Goal: Contribute content: Contribute content

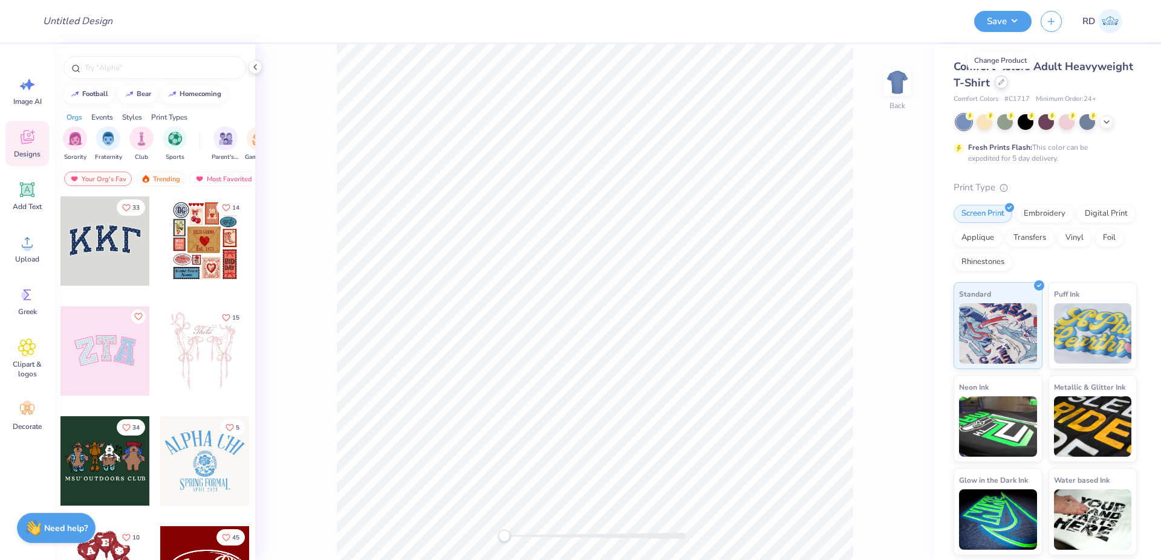
click at [999, 83] on icon at bounding box center [1001, 82] width 6 height 6
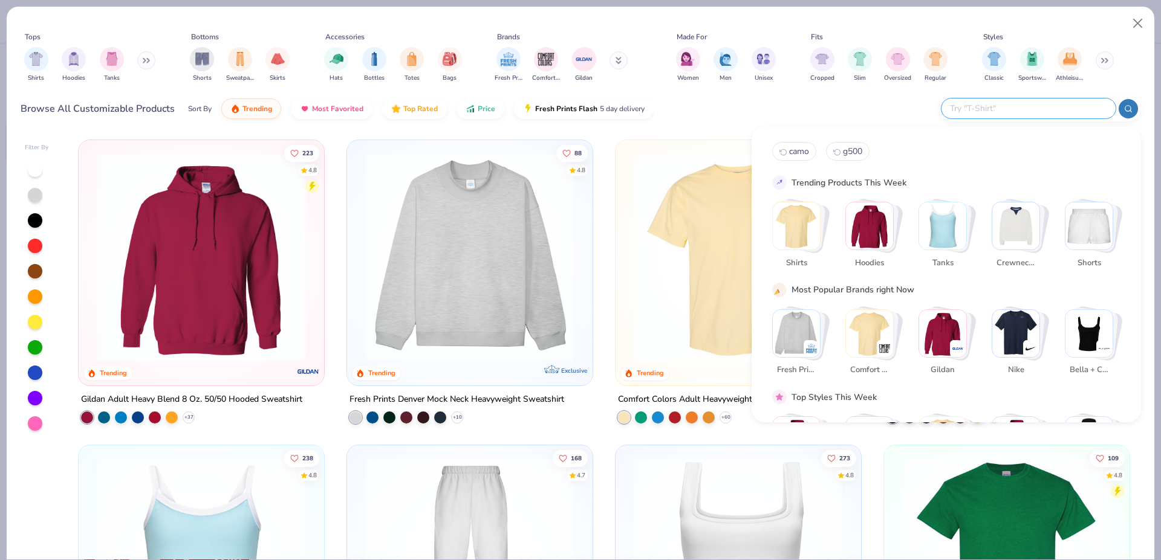
click at [1040, 103] on input "text" at bounding box center [1028, 109] width 158 height 14
paste input "G880"
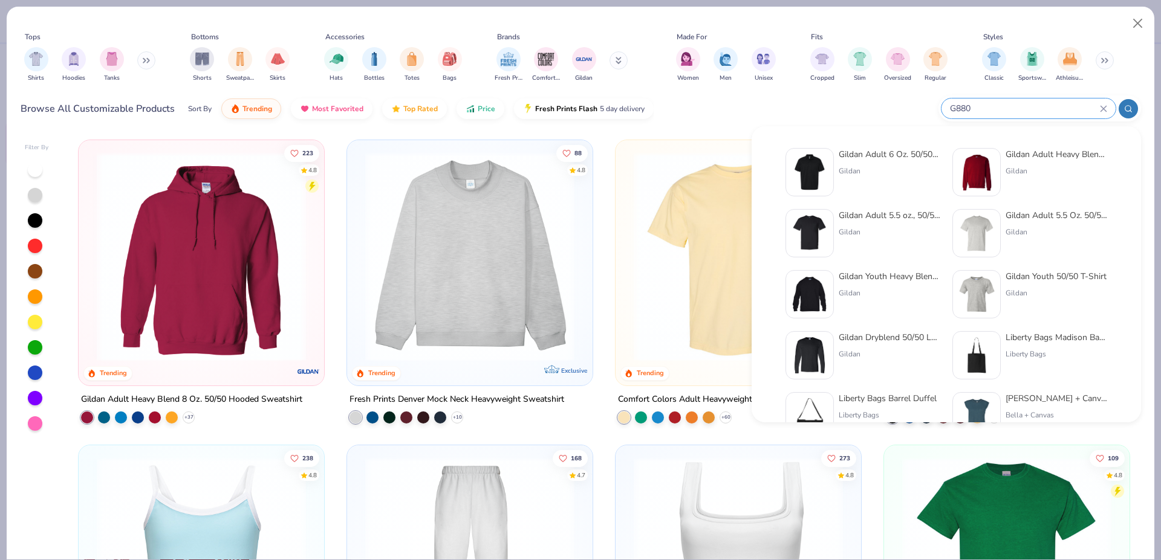
type input "G880"
click at [856, 157] on div "Gildan Adult 6 Oz. 50/50 Jersey Polo" at bounding box center [890, 154] width 102 height 13
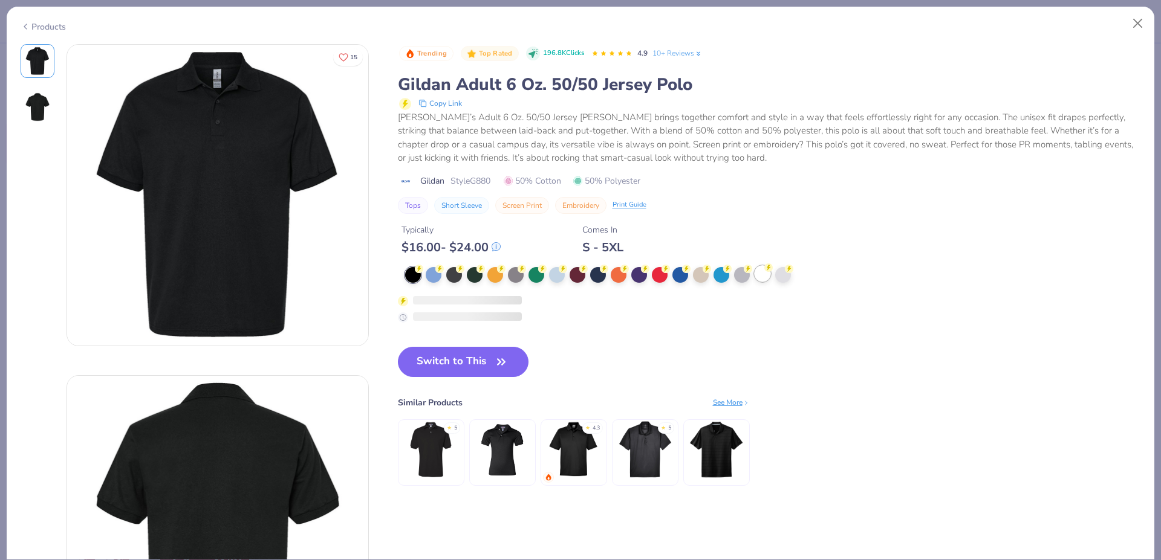
click at [758, 276] on div at bounding box center [763, 274] width 16 height 16
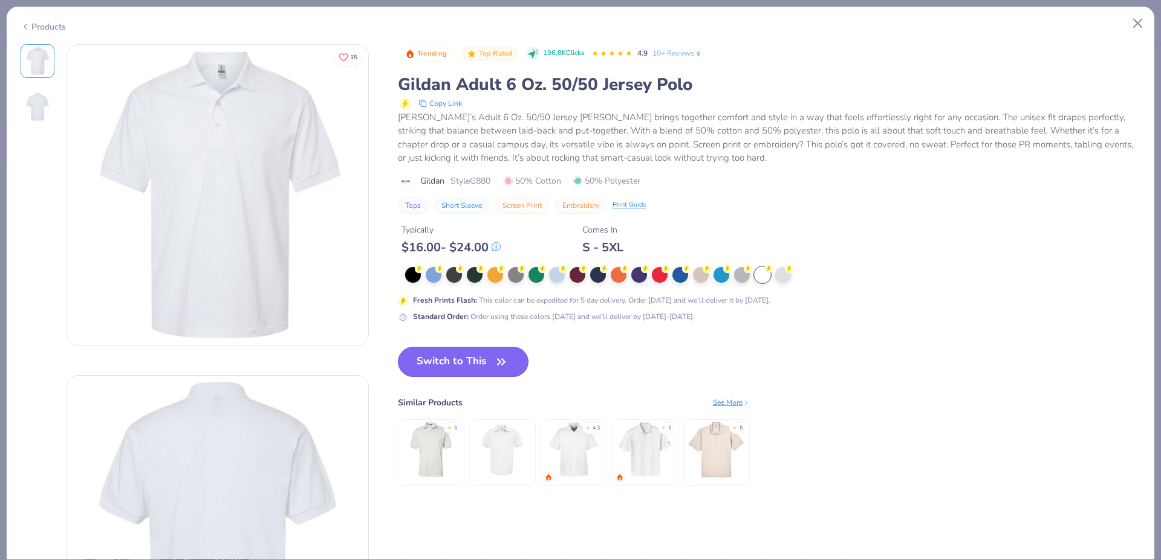
click at [490, 369] on button "Switch to This" at bounding box center [463, 362] width 131 height 30
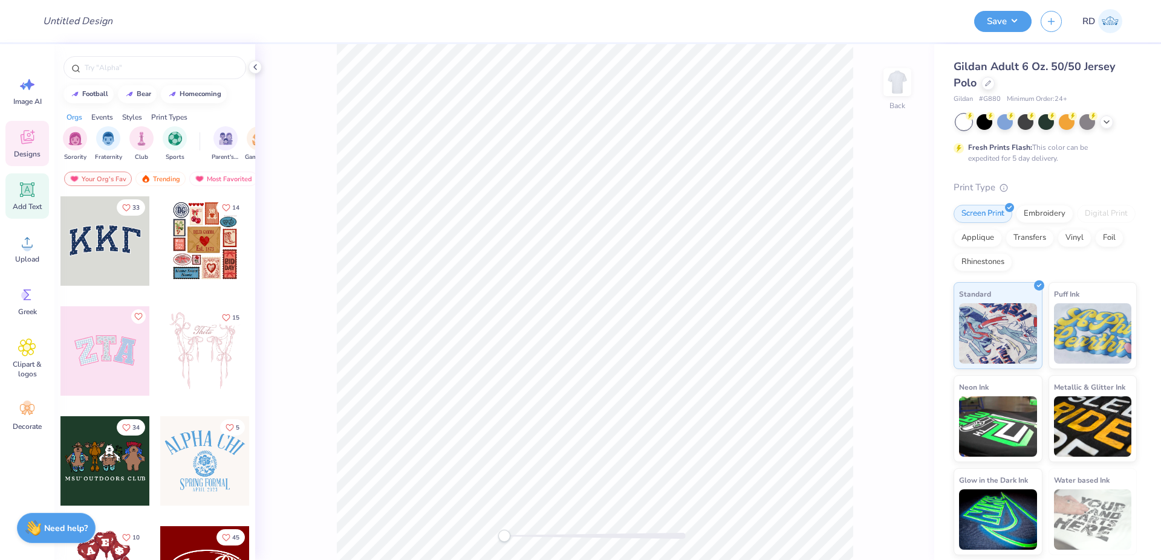
click at [37, 192] on div "Add Text" at bounding box center [27, 196] width 44 height 45
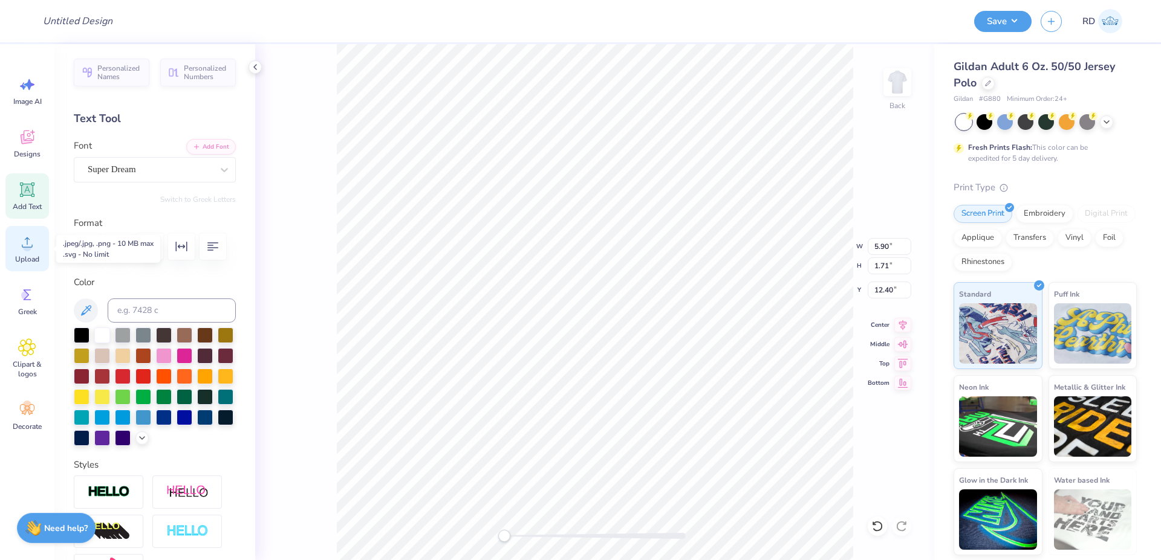
click at [27, 254] on div "Upload" at bounding box center [27, 248] width 44 height 45
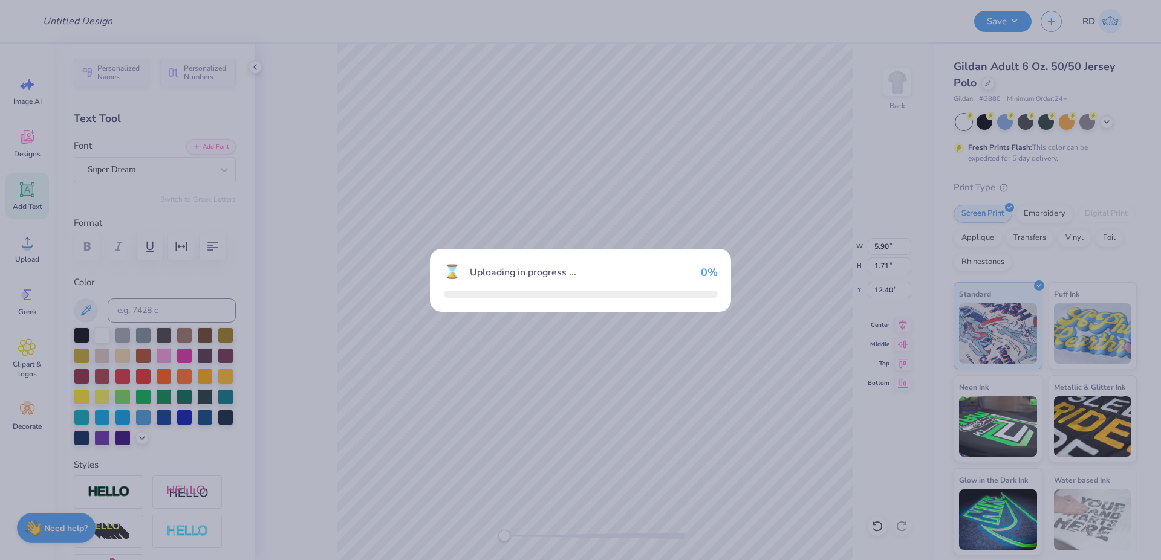
type input "4.27"
type input "3.93"
type input "11.28"
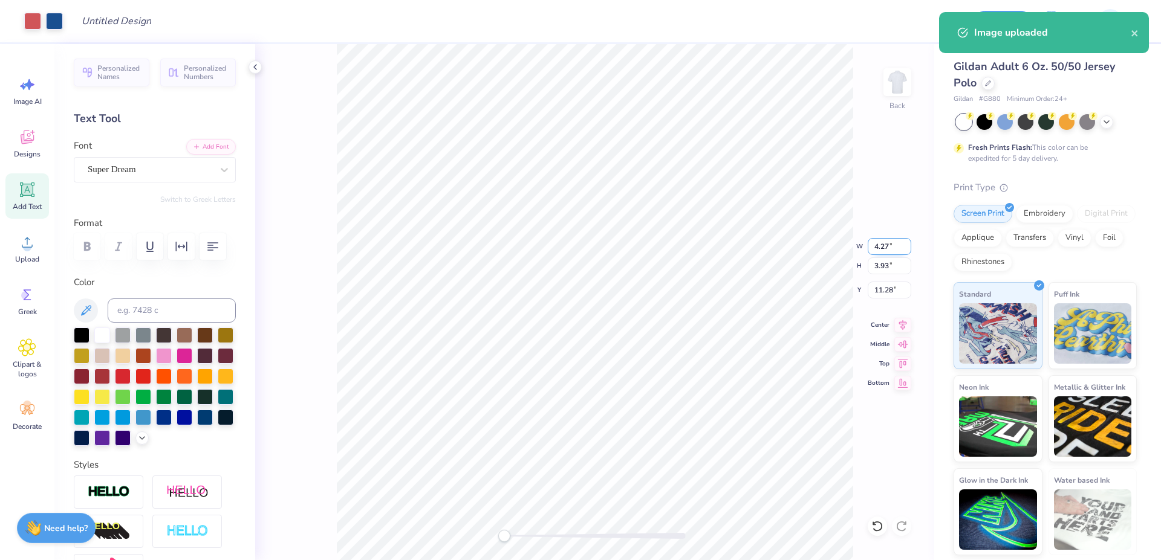
click at [880, 247] on input "4.27" at bounding box center [890, 246] width 44 height 17
click at [588, 537] on div at bounding box center [594, 536] width 181 height 6
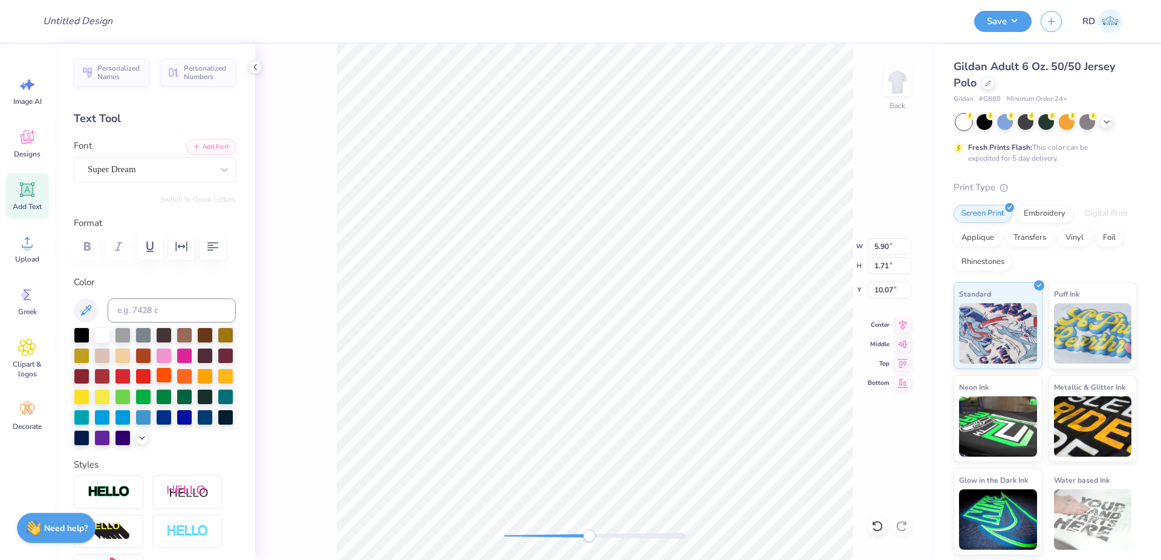
click at [172, 383] on div at bounding box center [164, 376] width 16 height 16
paste textarea "Debate"
type textarea "debate"
click at [210, 142] on button "Add Font" at bounding box center [211, 146] width 50 height 16
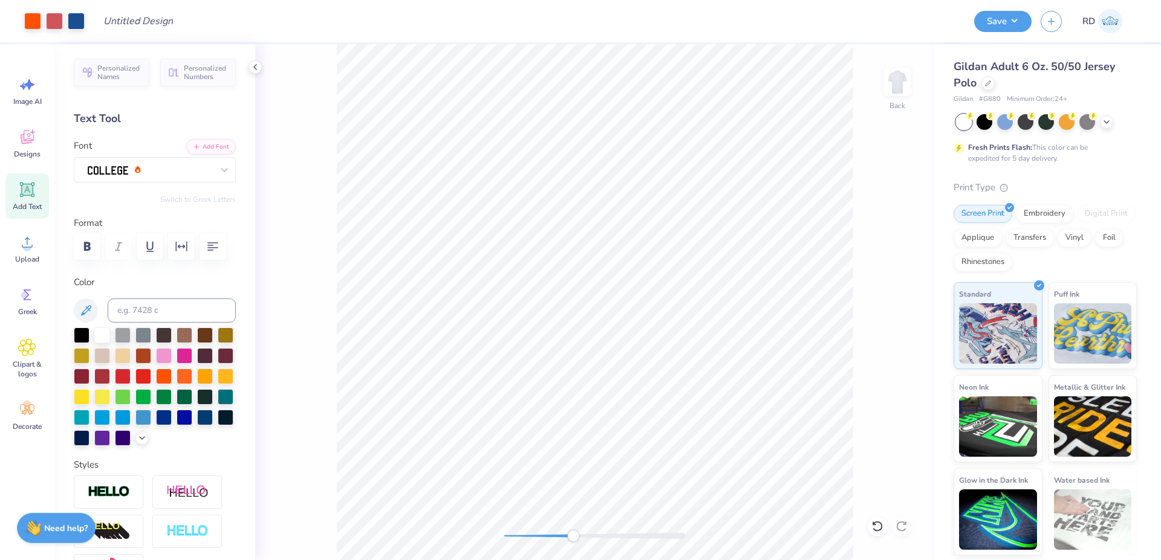
click at [573, 536] on div at bounding box center [594, 536] width 181 height 6
type input "4.27"
type input "3.93"
type input "4.60"
click at [704, 504] on body "Art colors Design Title Save RD Image AI Designs Add Text Upload Greek Clipart …" at bounding box center [580, 280] width 1161 height 560
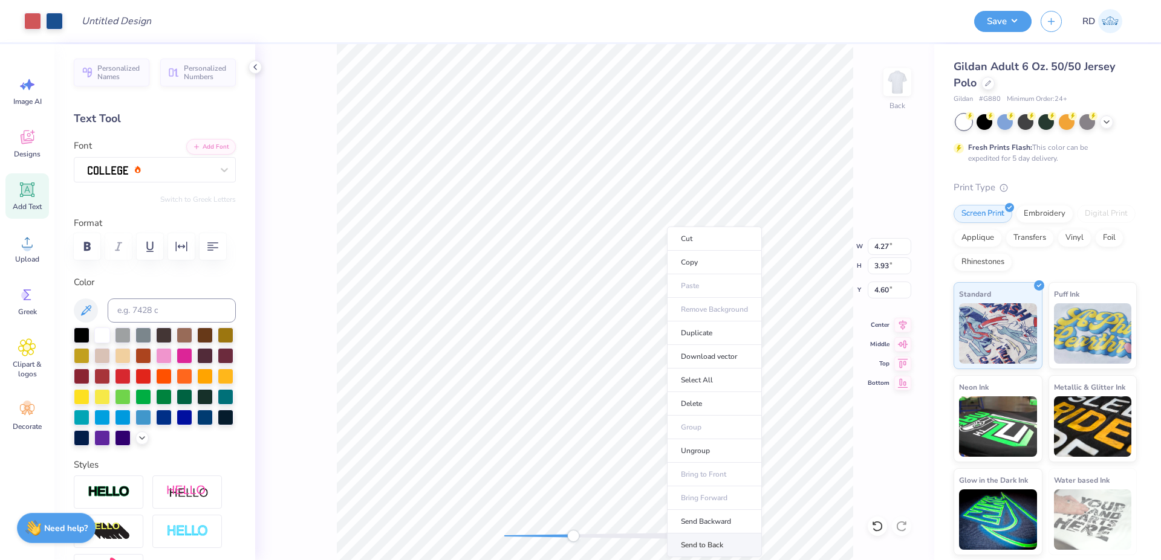
click at [701, 548] on li "Send to Back" at bounding box center [714, 546] width 95 height 24
type input "6.85"
type input "1.62"
type input "6.45"
click at [651, 528] on div "Back W 6.85 6.85 " H 1.62 1.62 " Y 6.45 6.45 " Center Middle Top Bottom" at bounding box center [594, 302] width 679 height 516
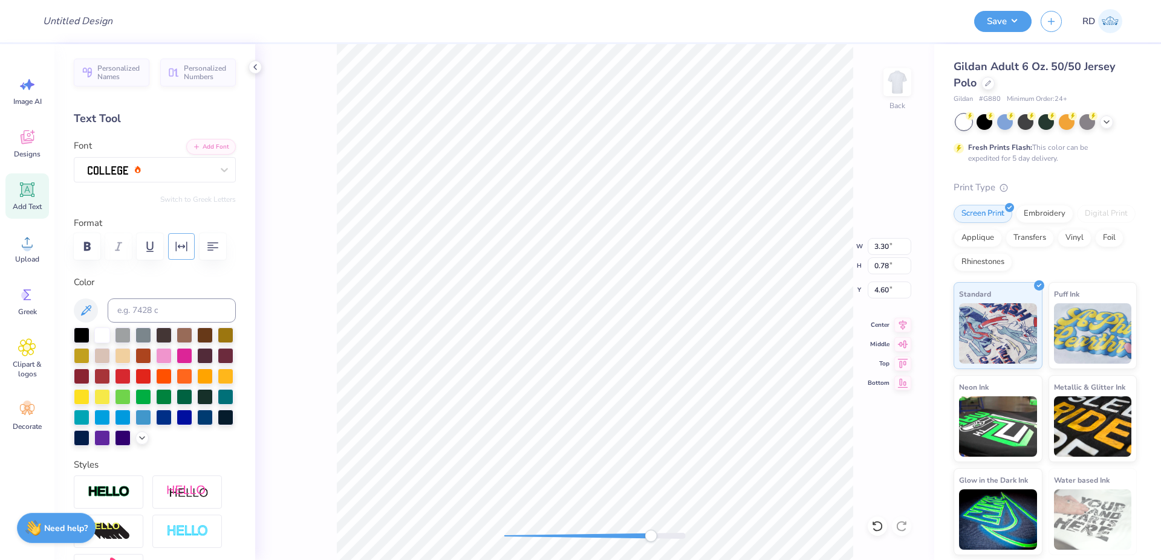
click at [184, 250] on icon "button" at bounding box center [181, 246] width 15 height 15
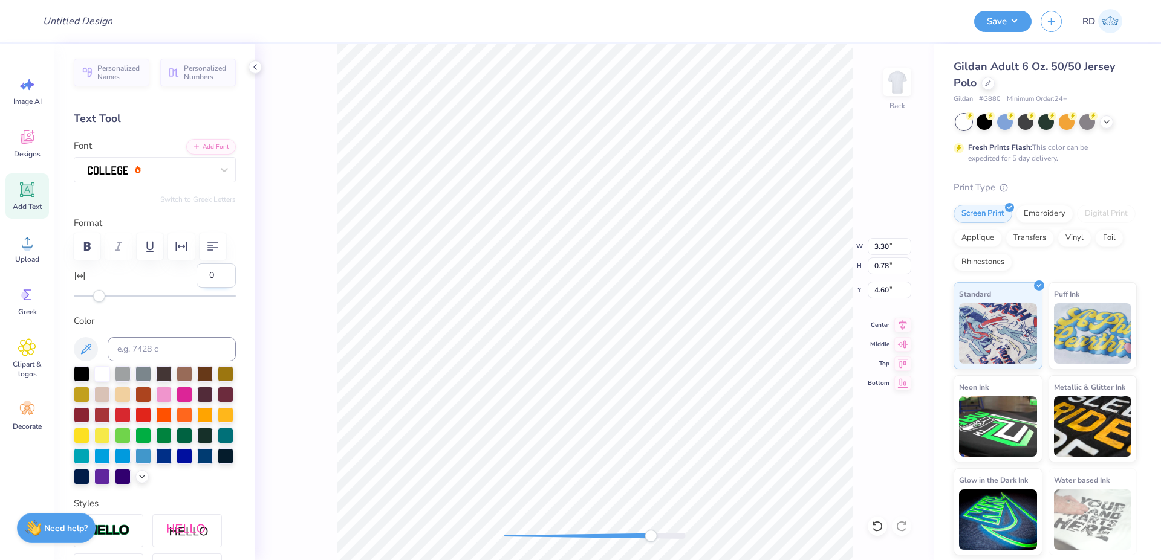
click at [206, 288] on input "0" at bounding box center [216, 276] width 39 height 24
type input "10"
drag, startPoint x: 634, startPoint y: 537, endPoint x: 611, endPoint y: 534, distance: 23.1
click at [609, 537] on div at bounding box center [594, 536] width 181 height 6
click at [652, 278] on li "Duplicate" at bounding box center [672, 278] width 95 height 24
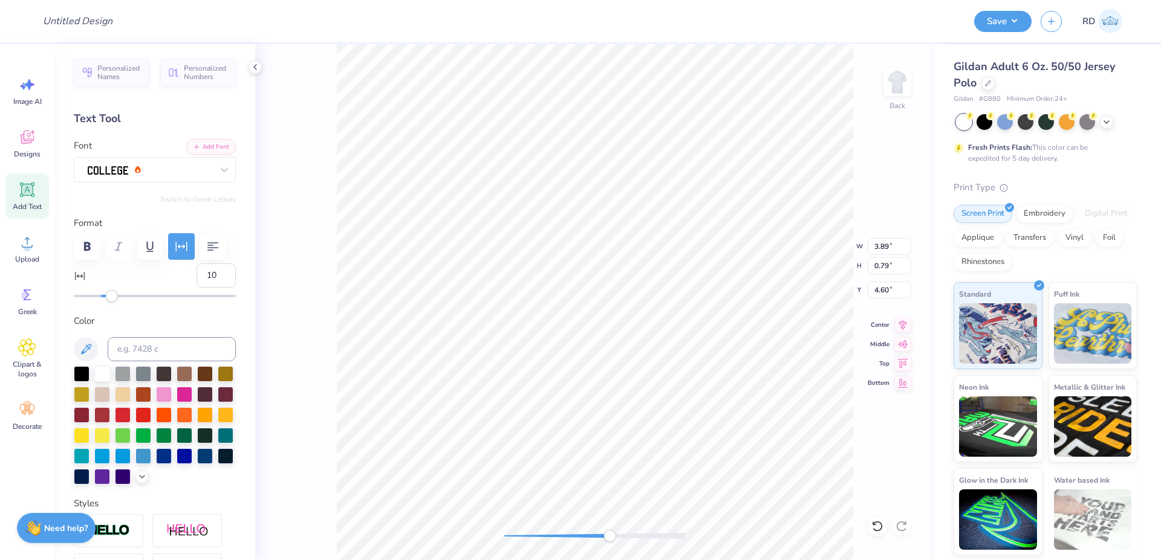
type input "5.60"
type textarea "society"
type input "4.60"
type input "4.28"
type input "7.15"
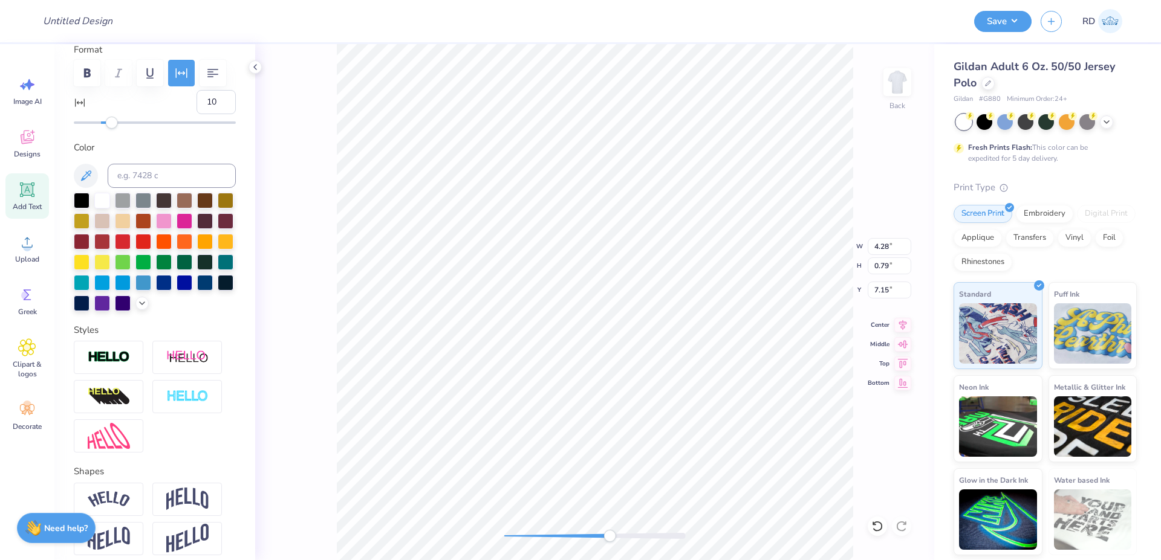
scroll to position [218, 0]
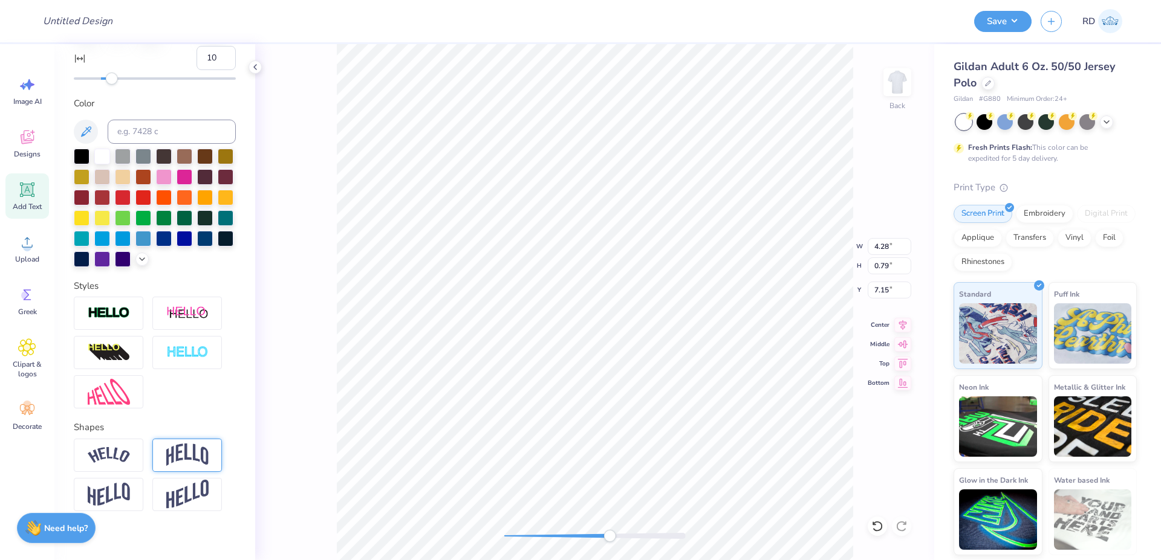
click at [177, 467] on img at bounding box center [187, 455] width 42 height 23
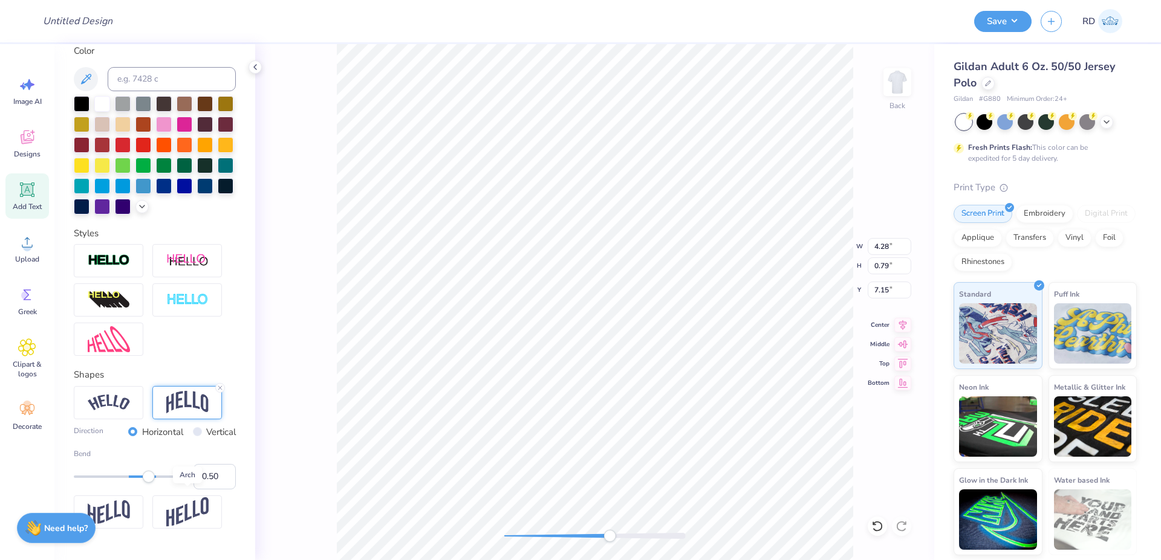
scroll to position [353, 0]
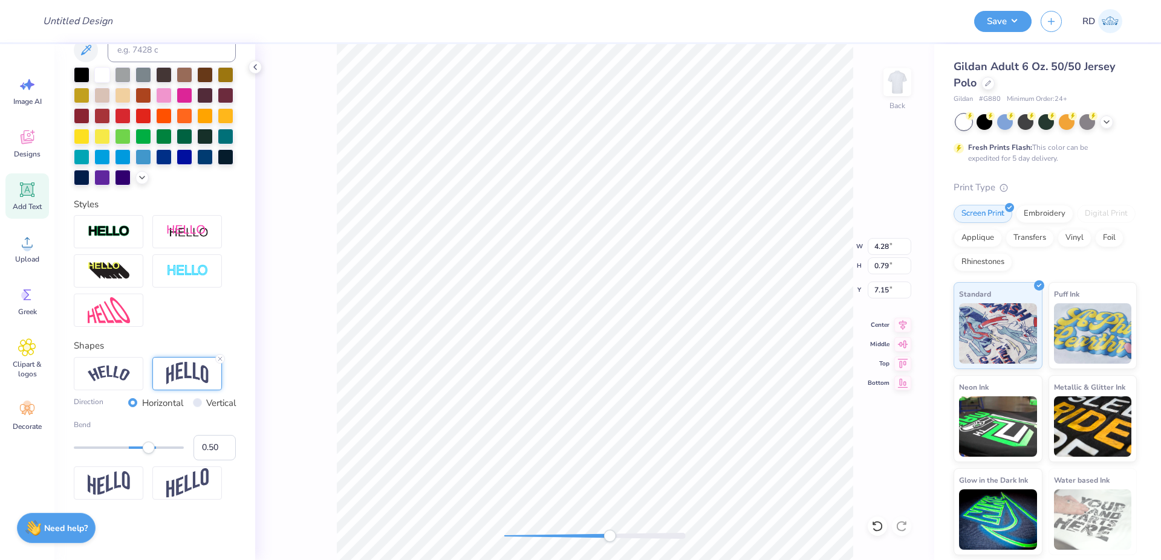
drag, startPoint x: 198, startPoint y: 448, endPoint x: 241, endPoint y: 448, distance: 42.3
click at [236, 448] on input "0.50" at bounding box center [214, 447] width 42 height 25
type input "0.10"
drag, startPoint x: 201, startPoint y: 449, endPoint x: 223, endPoint y: 450, distance: 21.2
click at [223, 450] on input "0.10" at bounding box center [214, 447] width 42 height 25
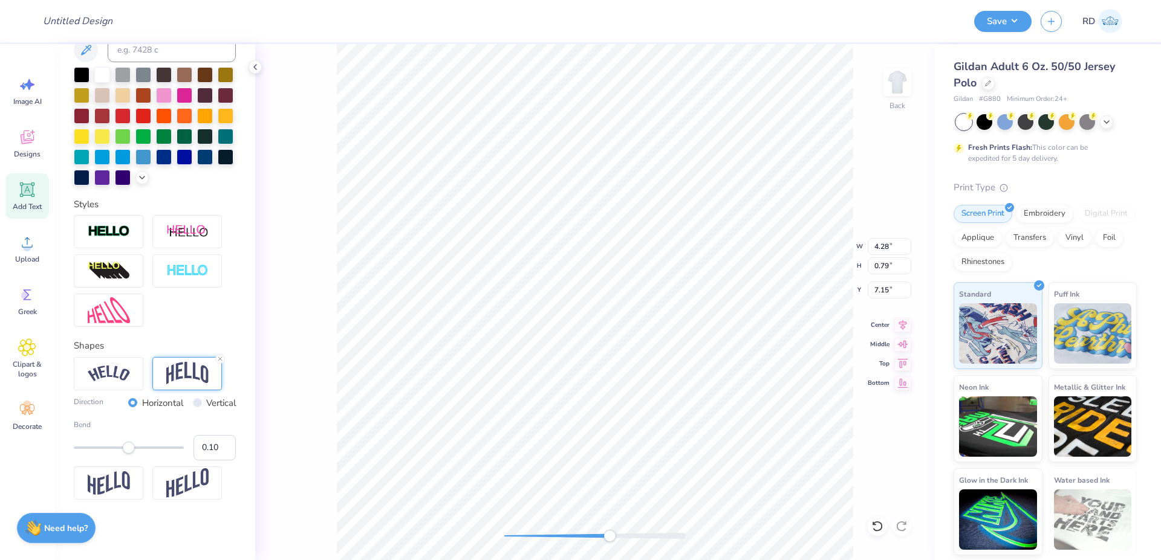
type input "0.15"
click at [579, 534] on div at bounding box center [594, 536] width 181 height 6
type input "4.27"
type input "3.93"
type input "4.60"
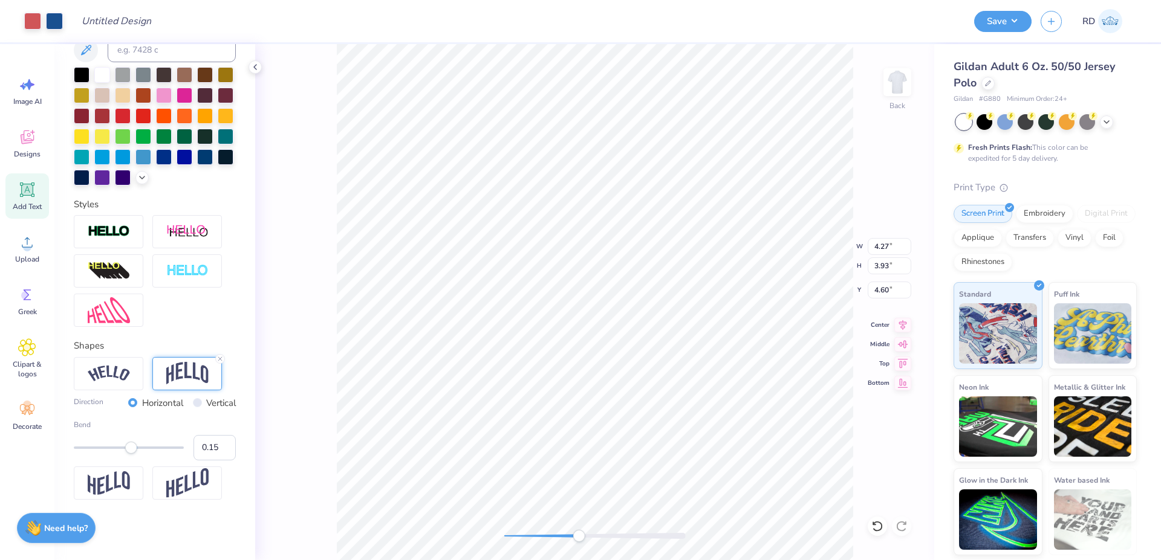
type input "4.28"
type input "1.02"
type input "5.62"
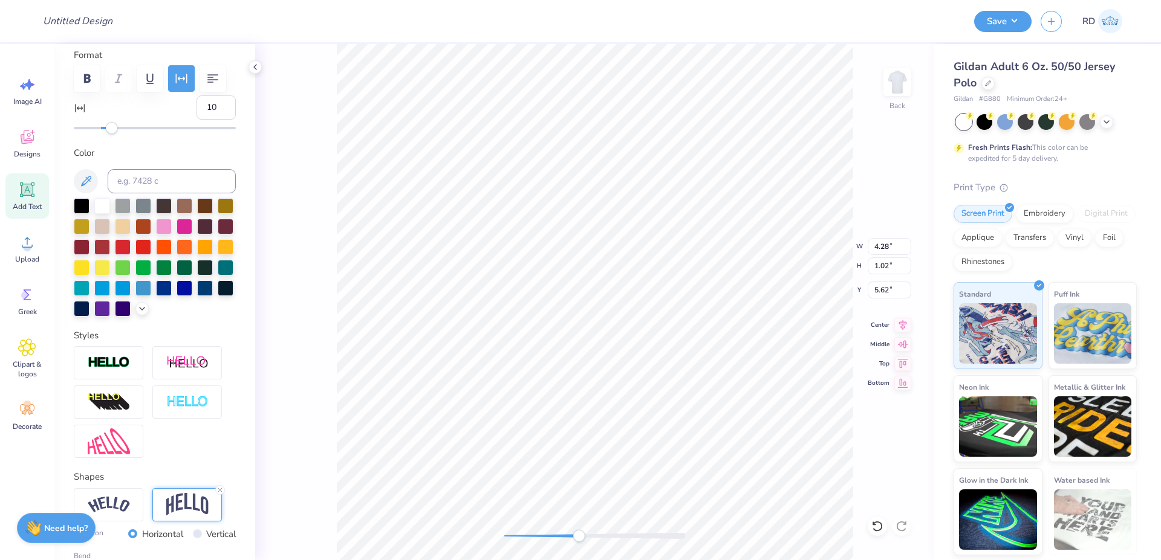
scroll to position [135, 0]
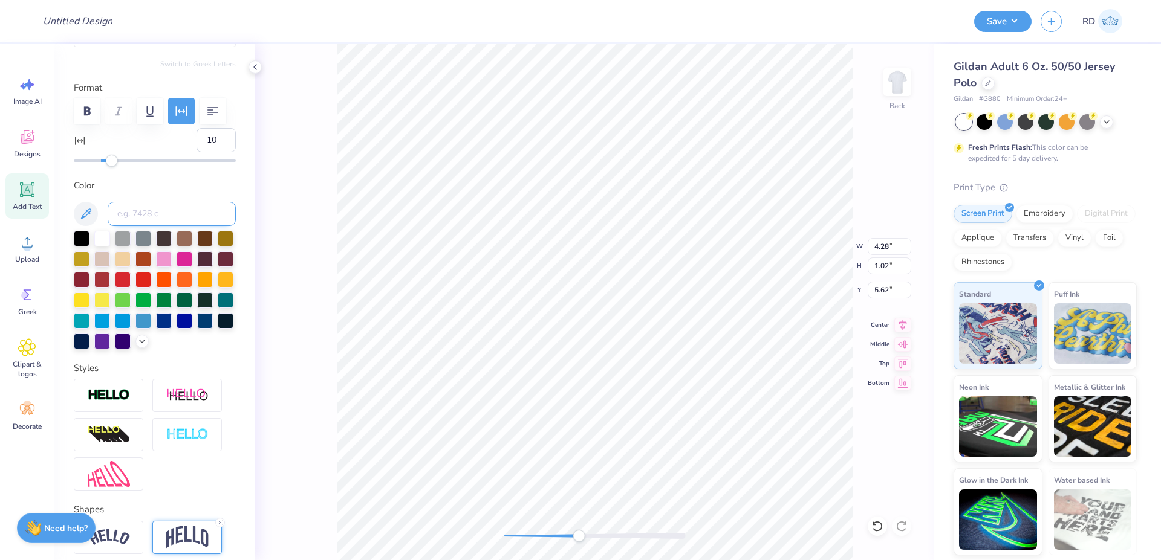
click at [157, 226] on input at bounding box center [172, 214] width 128 height 24
type input "7686"
type input "3.89"
type input "0.79"
type input "4.60"
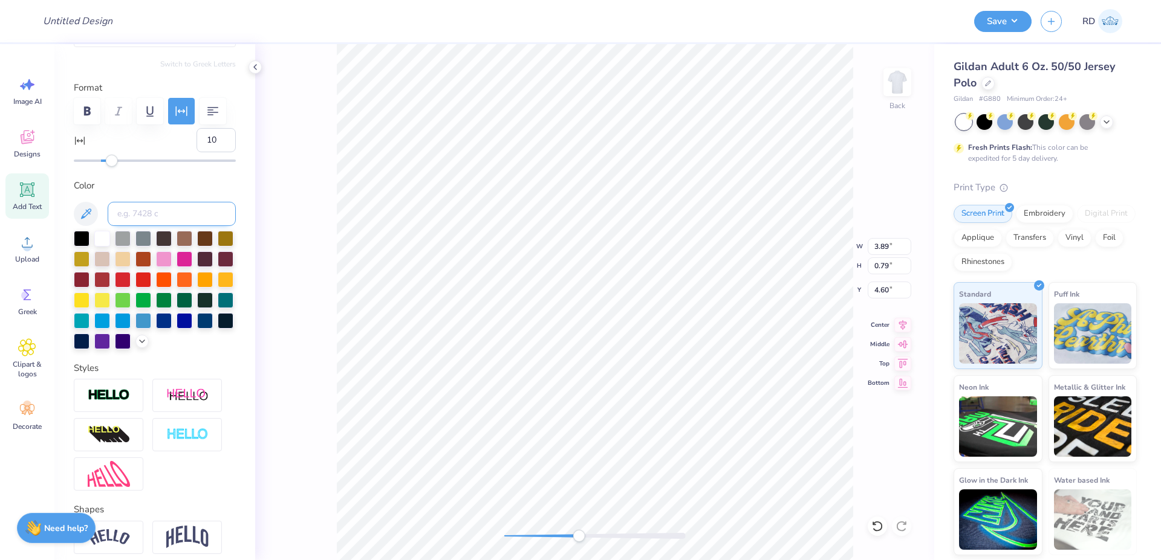
click at [164, 226] on input at bounding box center [172, 214] width 128 height 24
type input "7686"
type input "4.28"
type input "2.04"
type input "4.27"
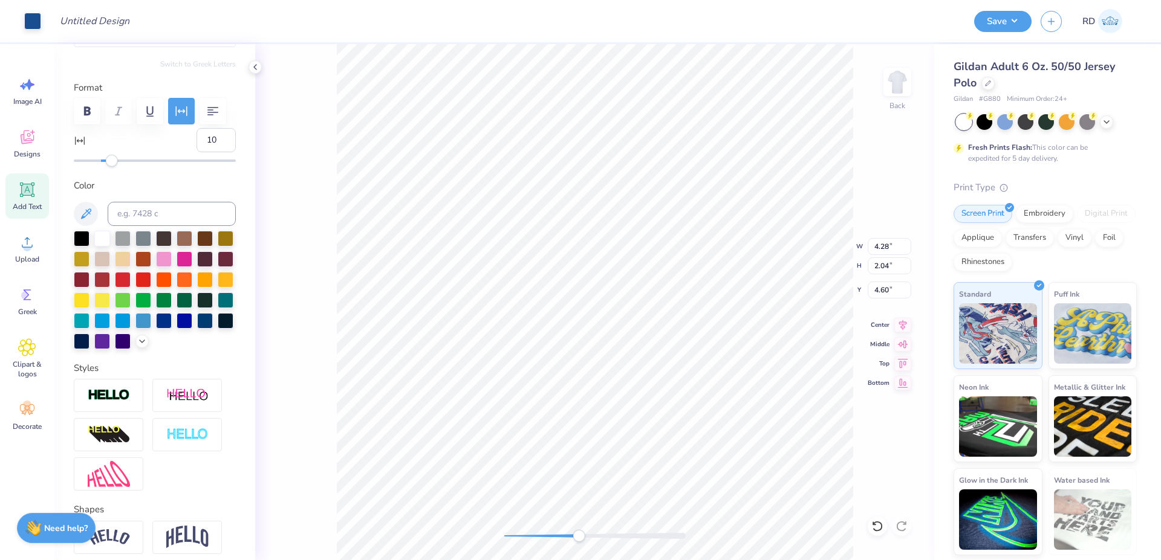
type input "3.93"
click at [677, 453] on li "Ungroup" at bounding box center [678, 452] width 95 height 24
type input "7.18"
drag, startPoint x: 556, startPoint y: 536, endPoint x: 502, endPoint y: 539, distance: 53.9
click at [504, 539] on div at bounding box center [594, 536] width 181 height 6
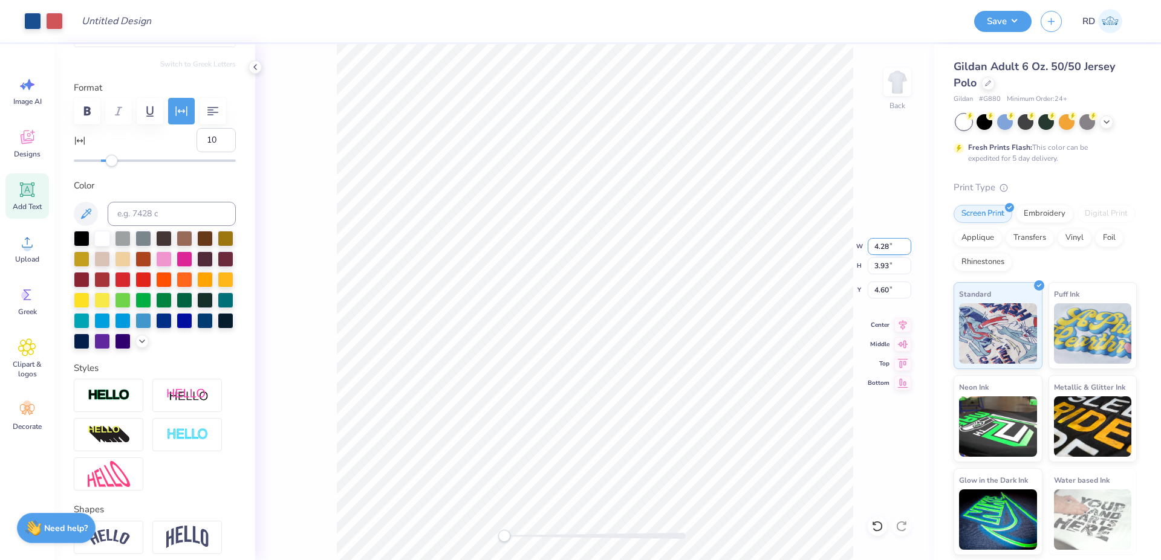
click at [886, 252] on input "4.28" at bounding box center [890, 246] width 44 height 17
type input "2.10"
type input "2.60"
type input "5.27"
drag, startPoint x: 553, startPoint y: 533, endPoint x: 530, endPoint y: 539, distance: 23.2
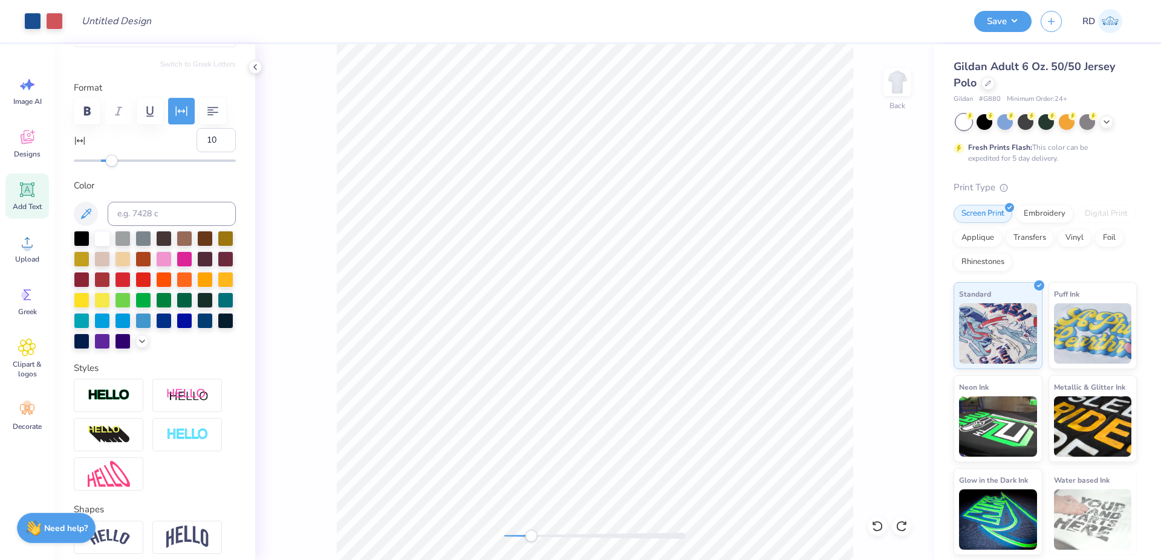
click at [530, 539] on div at bounding box center [594, 536] width 181 height 12
drag, startPoint x: 536, startPoint y: 534, endPoint x: 576, endPoint y: 533, distance: 40.5
click at [576, 534] on div "Accessibility label" at bounding box center [576, 536] width 12 height 12
click at [558, 538] on div at bounding box center [594, 536] width 181 height 6
click at [704, 367] on li "Group" at bounding box center [721, 363] width 95 height 24
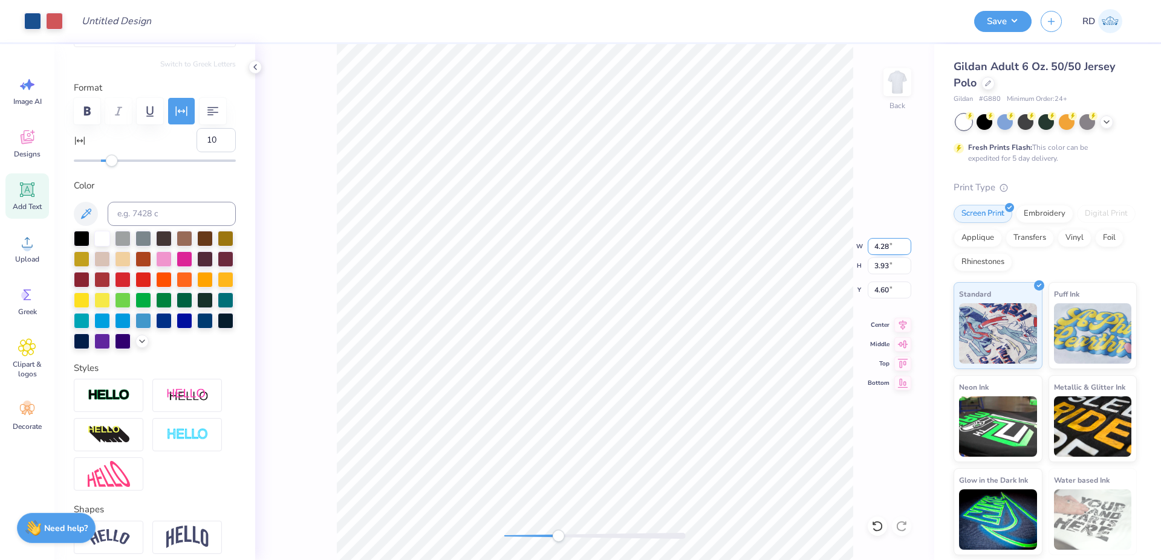
click at [894, 249] on input "4.28" at bounding box center [890, 246] width 44 height 17
type input "3"
click at [498, 541] on div "Back W 3 3 " H 3.93 3.93 " Y 4.60 4.60 " Center Middle Top Bottom" at bounding box center [594, 302] width 679 height 516
click at [878, 293] on input "5.60" at bounding box center [890, 290] width 44 height 17
type input "2"
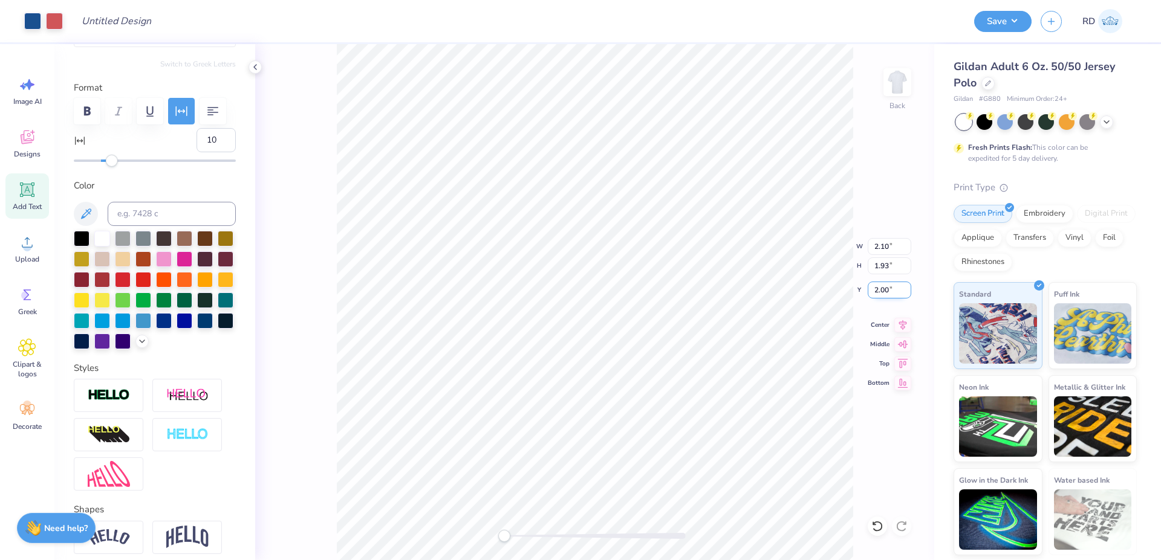
click at [887, 296] on input "2.00" at bounding box center [890, 290] width 44 height 17
type input "3"
click at [1003, 29] on button "Save" at bounding box center [1002, 19] width 57 height 21
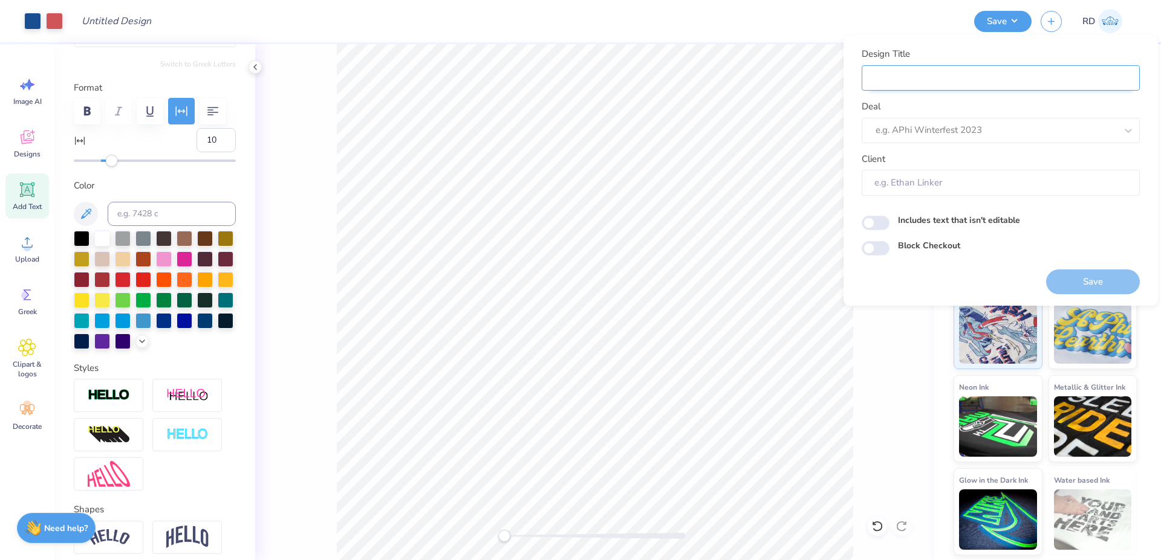
click at [885, 90] on input "Design Title" at bounding box center [1001, 78] width 278 height 26
paste input "FPS240109"
type input "FPS240109"
click at [911, 134] on div at bounding box center [996, 130] width 241 height 16
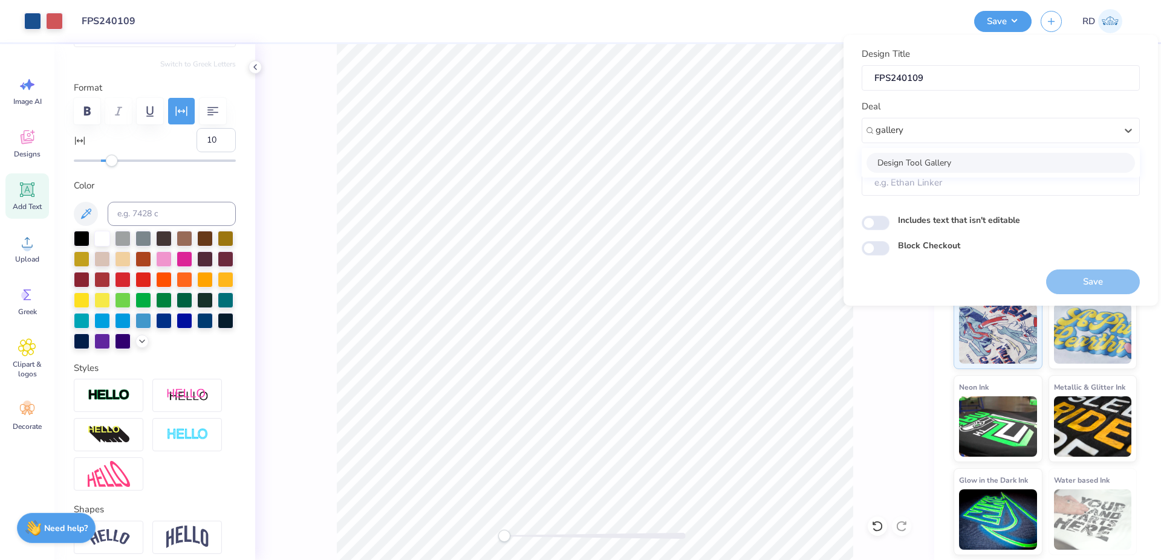
click at [984, 166] on div "Design Tool Gallery" at bounding box center [1000, 163] width 268 height 20
type input "gallery"
type input "Design Tool Gallery User"
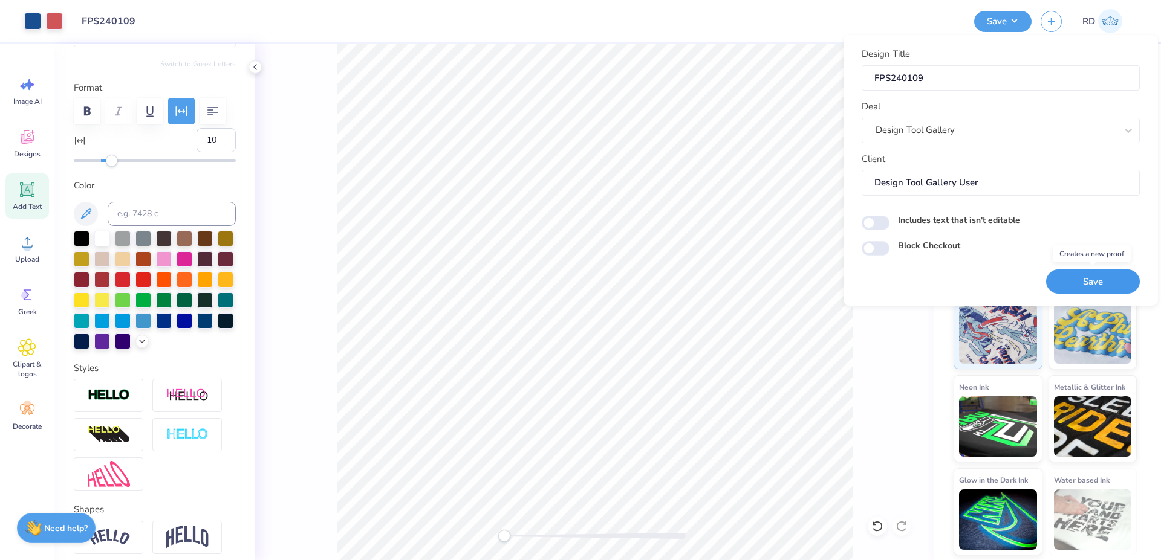
click at [1085, 278] on button "Save" at bounding box center [1093, 282] width 94 height 25
